Goal: Find specific page/section: Find specific page/section

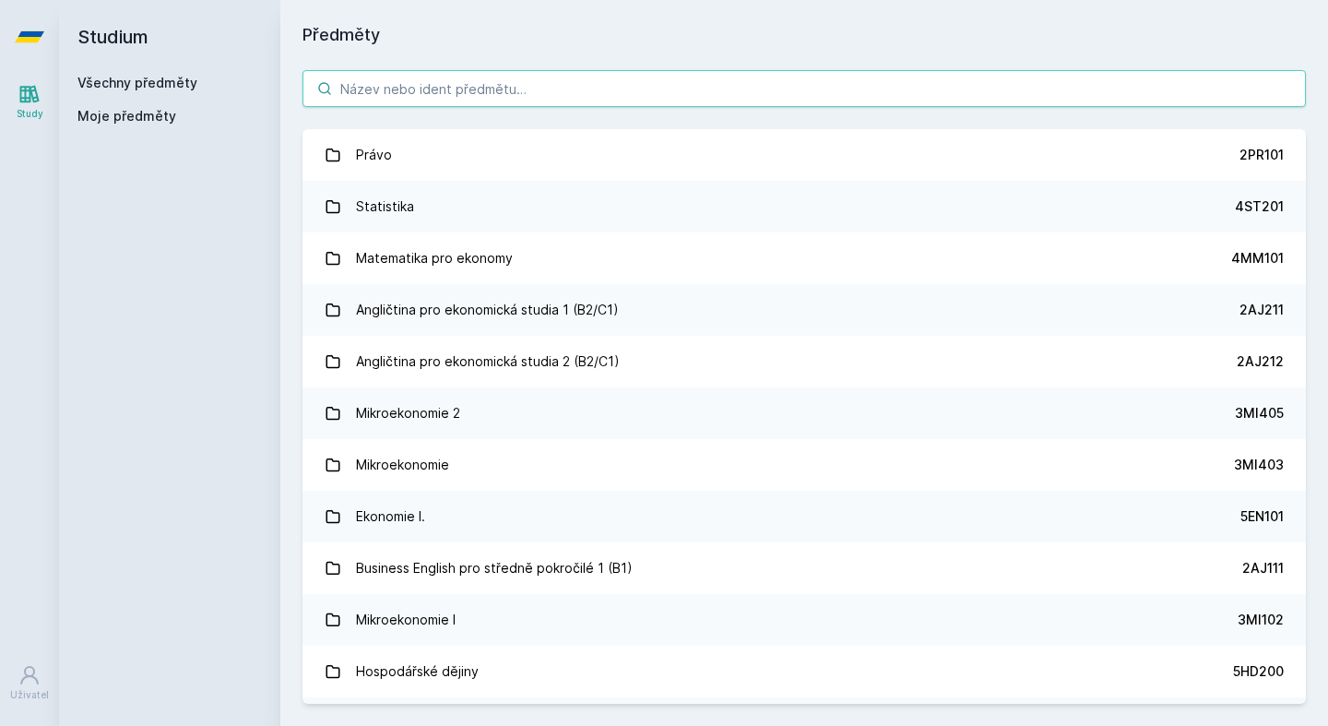
click at [647, 89] on input "search" at bounding box center [803, 88] width 1003 height 37
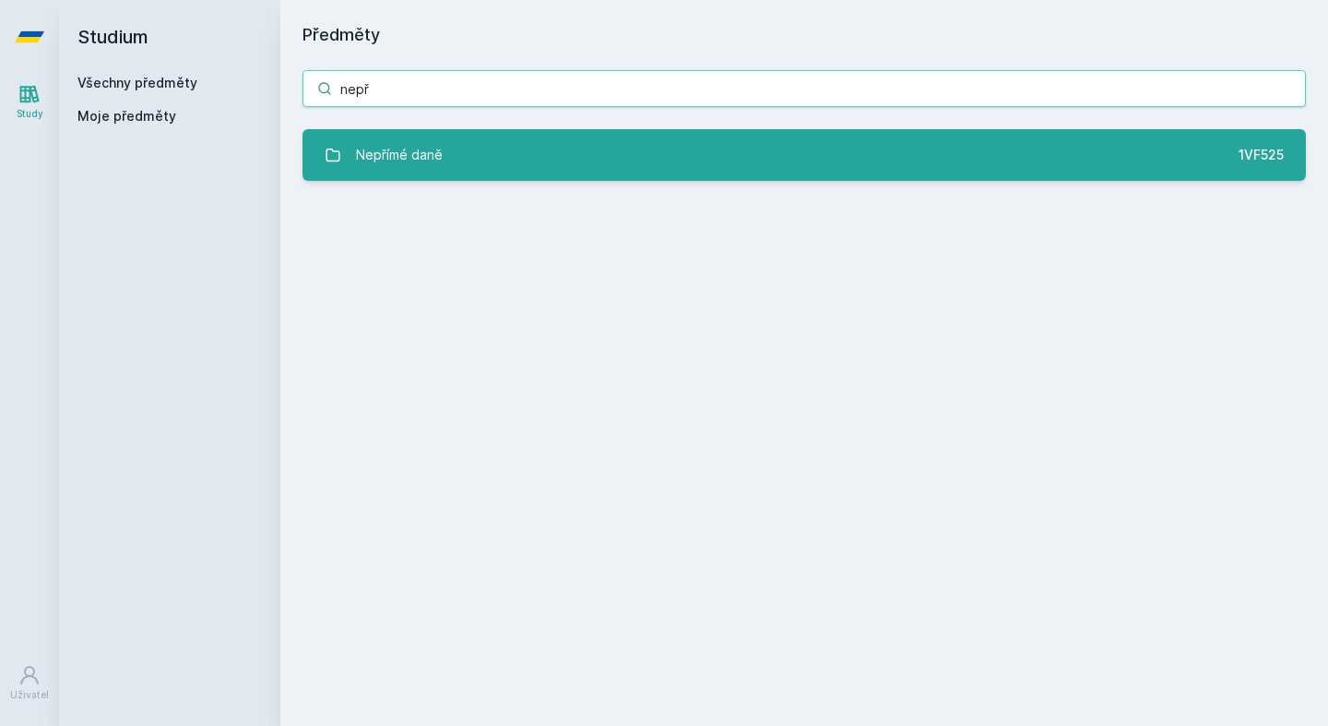
type input "nepř"
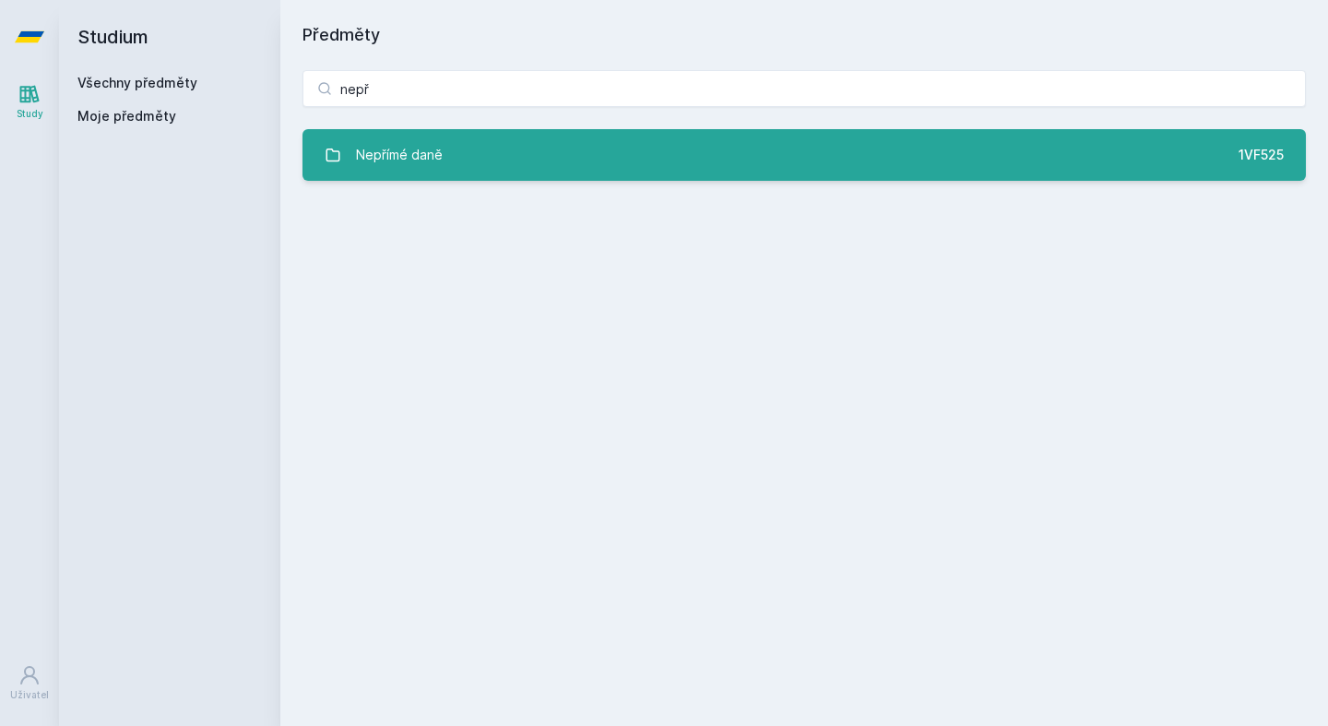
click at [558, 139] on link "Nepřímé daně 1VF525" at bounding box center [803, 155] width 1003 height 52
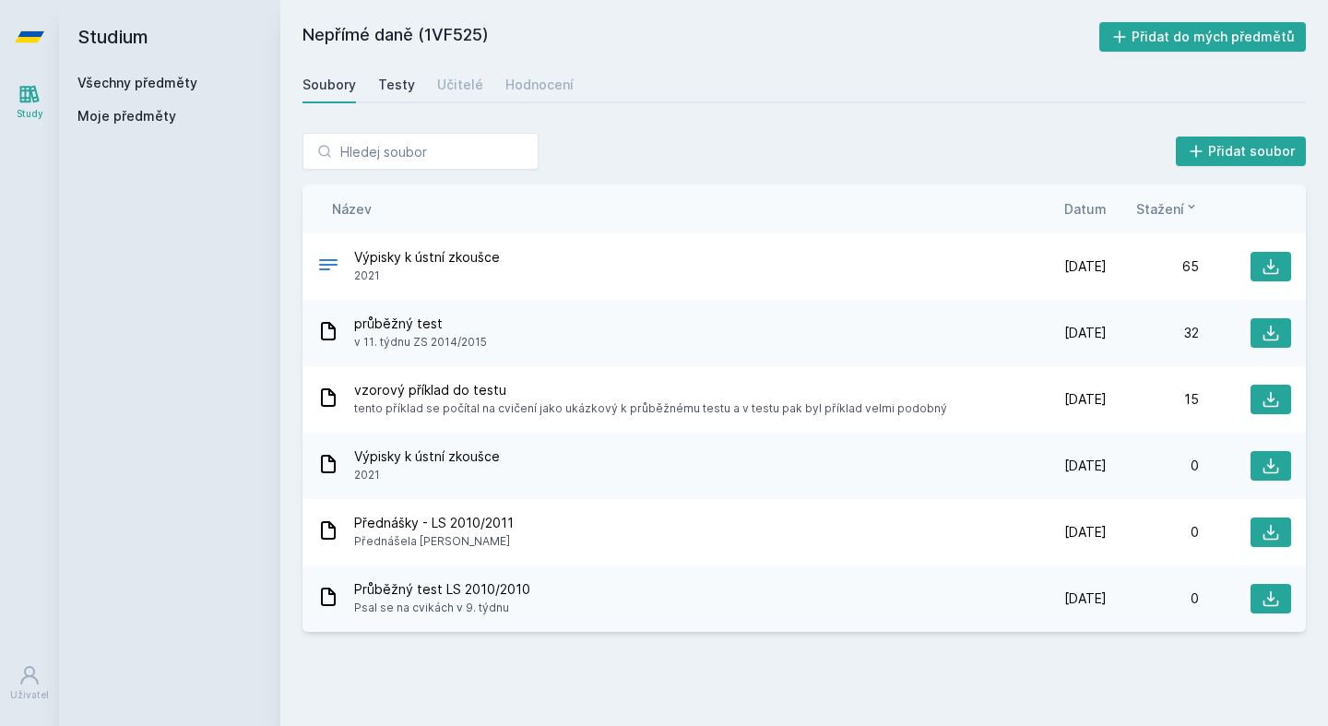
click at [402, 77] on div "Testy" at bounding box center [396, 85] width 37 height 18
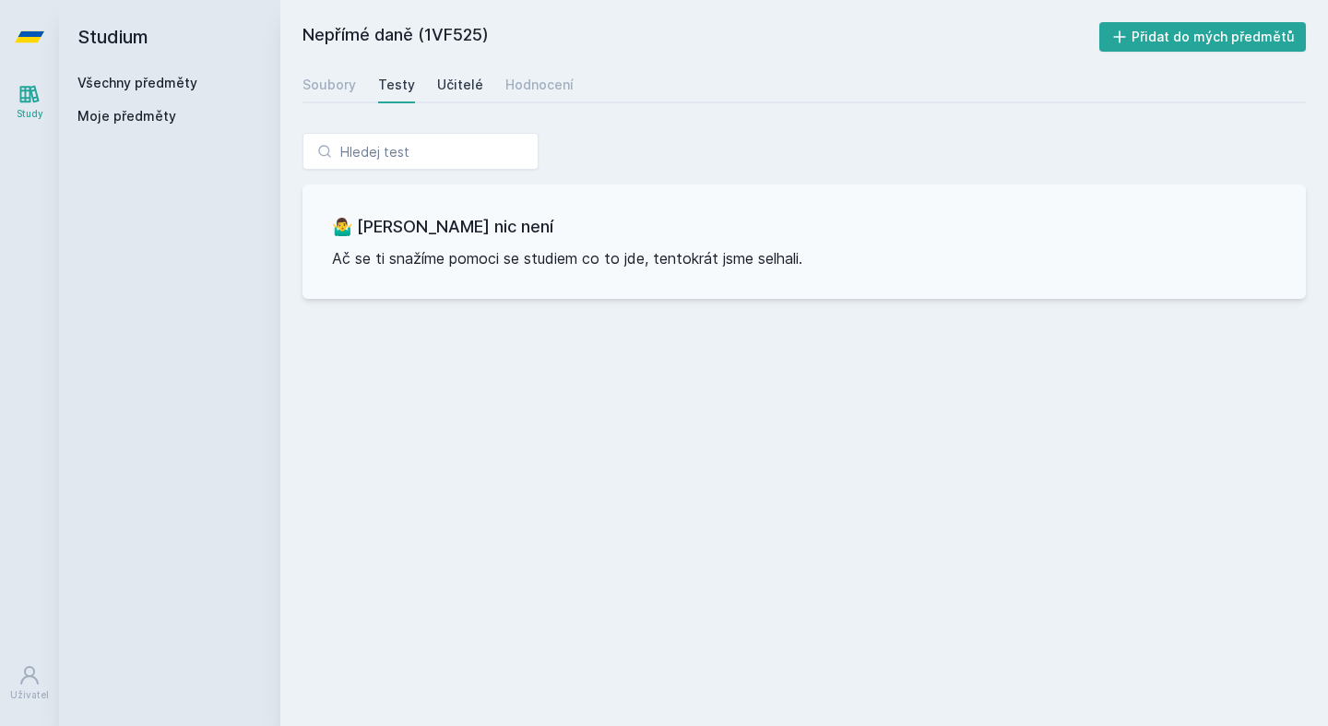
click at [470, 83] on div "Učitelé" at bounding box center [460, 85] width 46 height 18
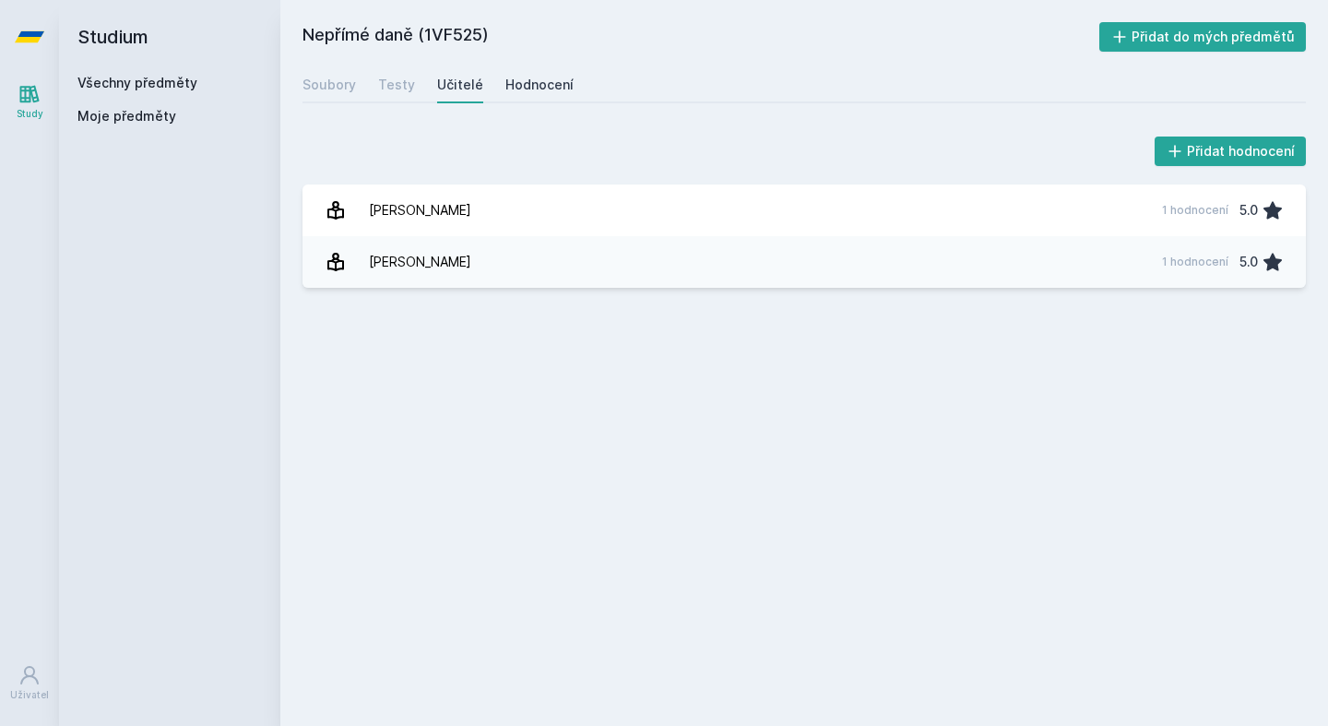
click at [521, 88] on div "Hodnocení" at bounding box center [539, 85] width 68 height 18
